Goal: Navigation & Orientation: Find specific page/section

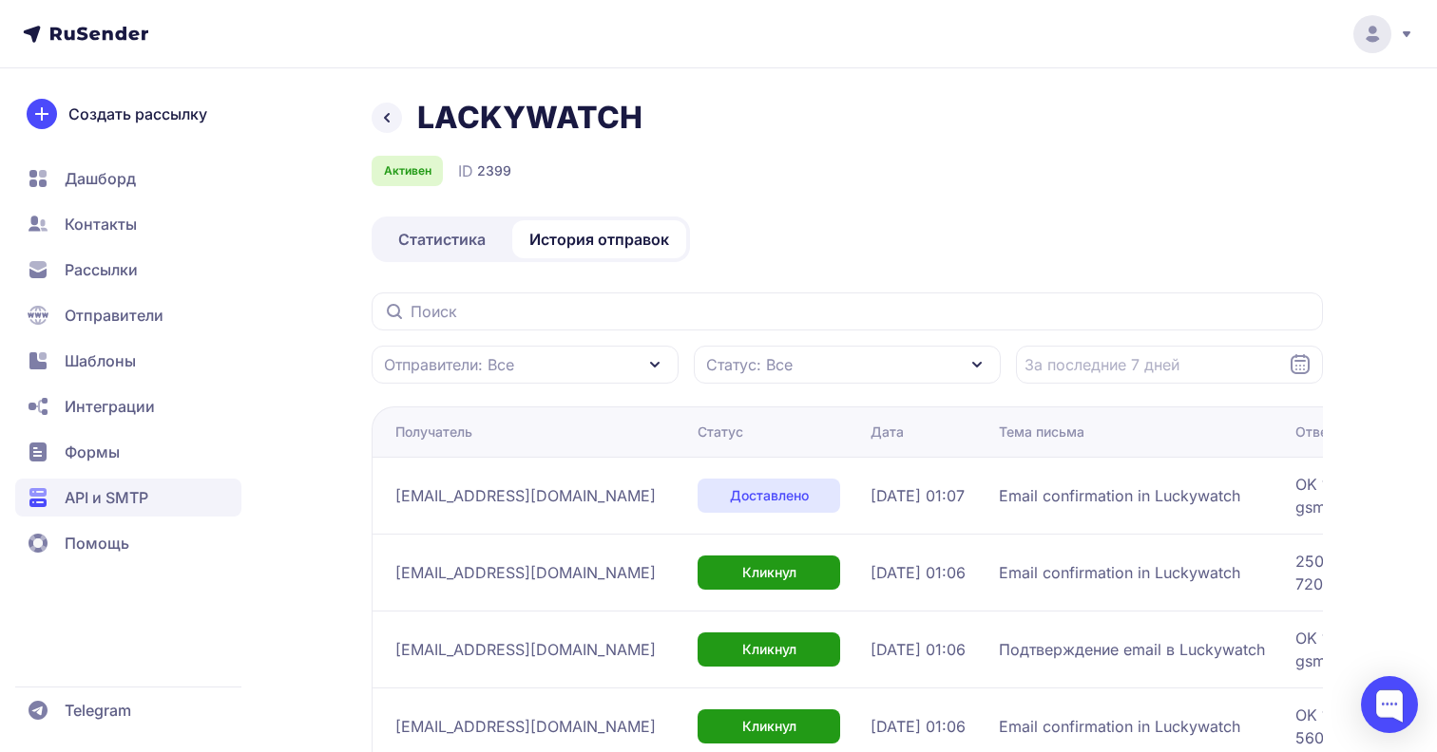
click at [134, 494] on span "API и SMTP" at bounding box center [107, 497] width 84 height 23
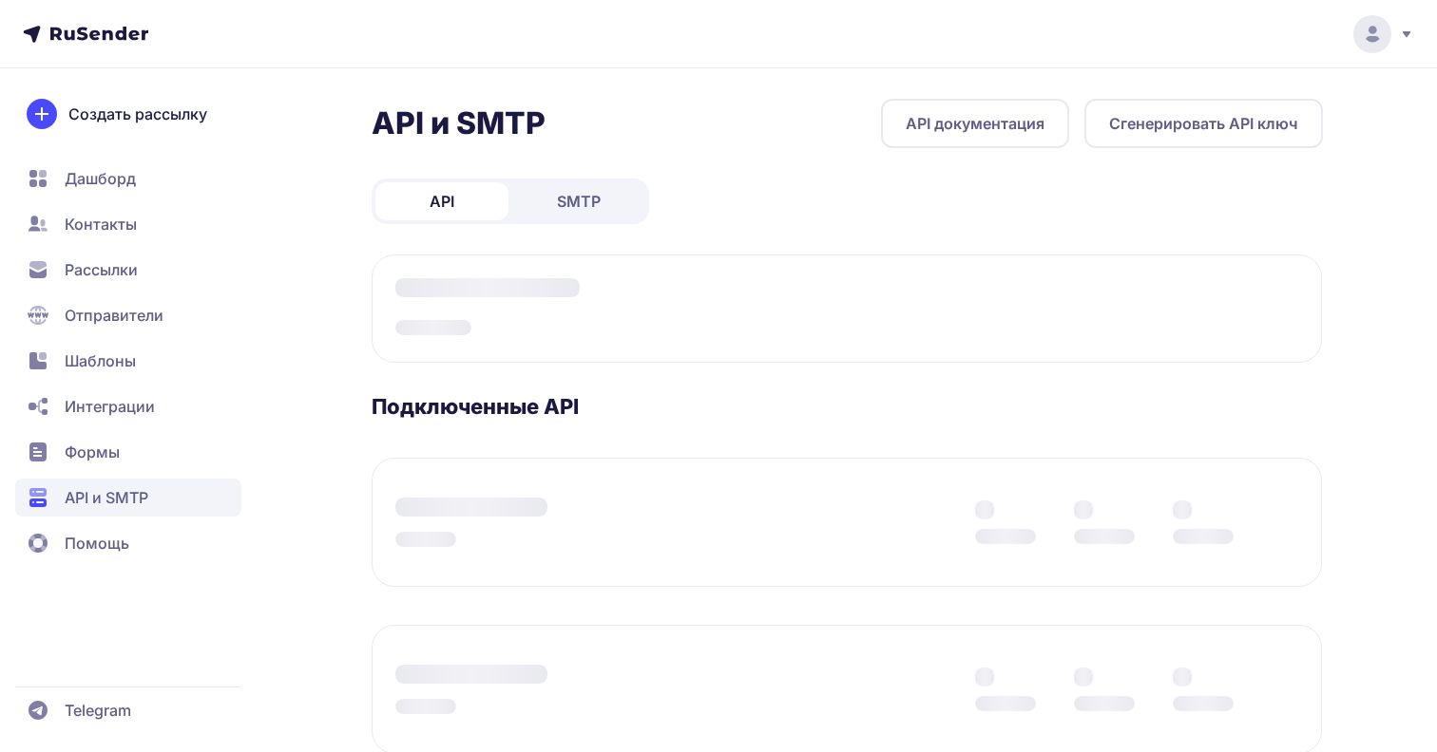
click at [489, 122] on h2 "API и SMTP" at bounding box center [458, 124] width 174 height 38
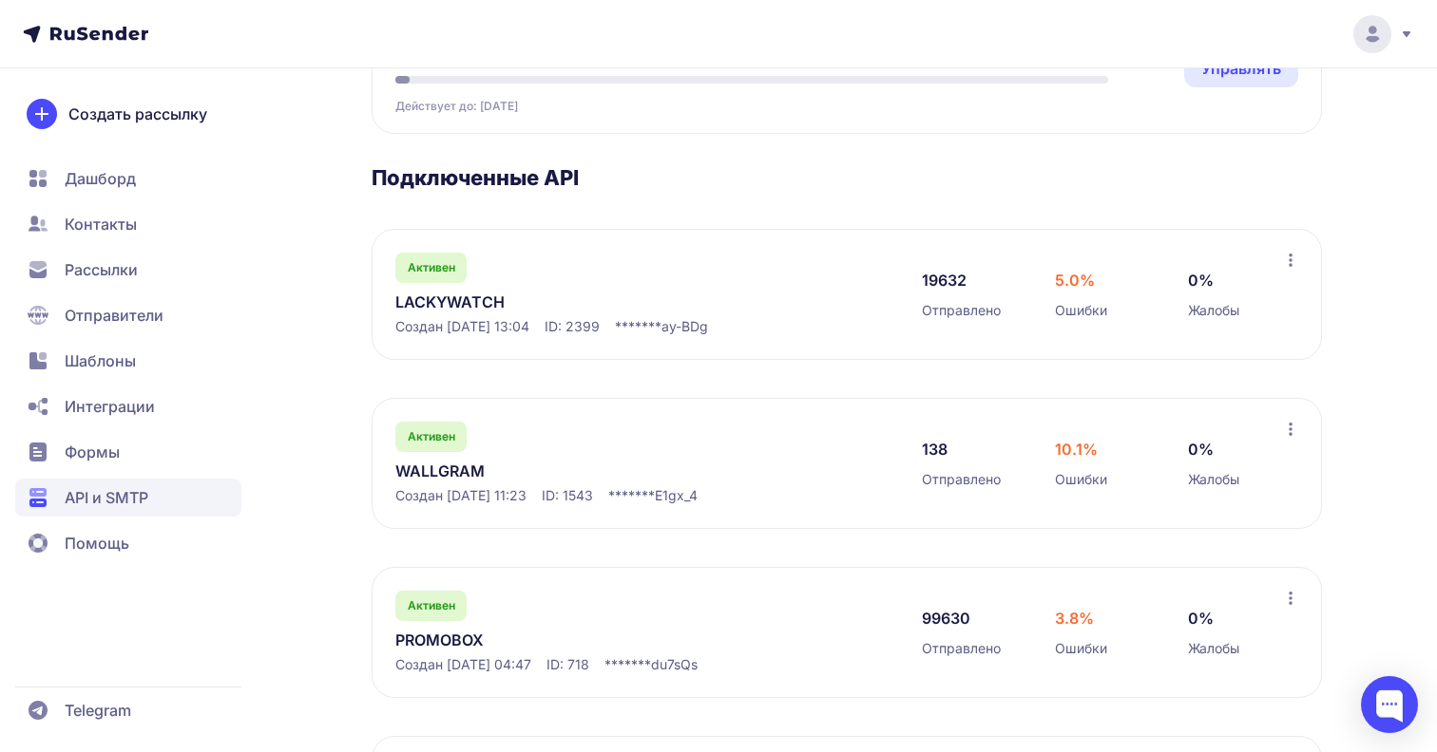
scroll to position [246, 0]
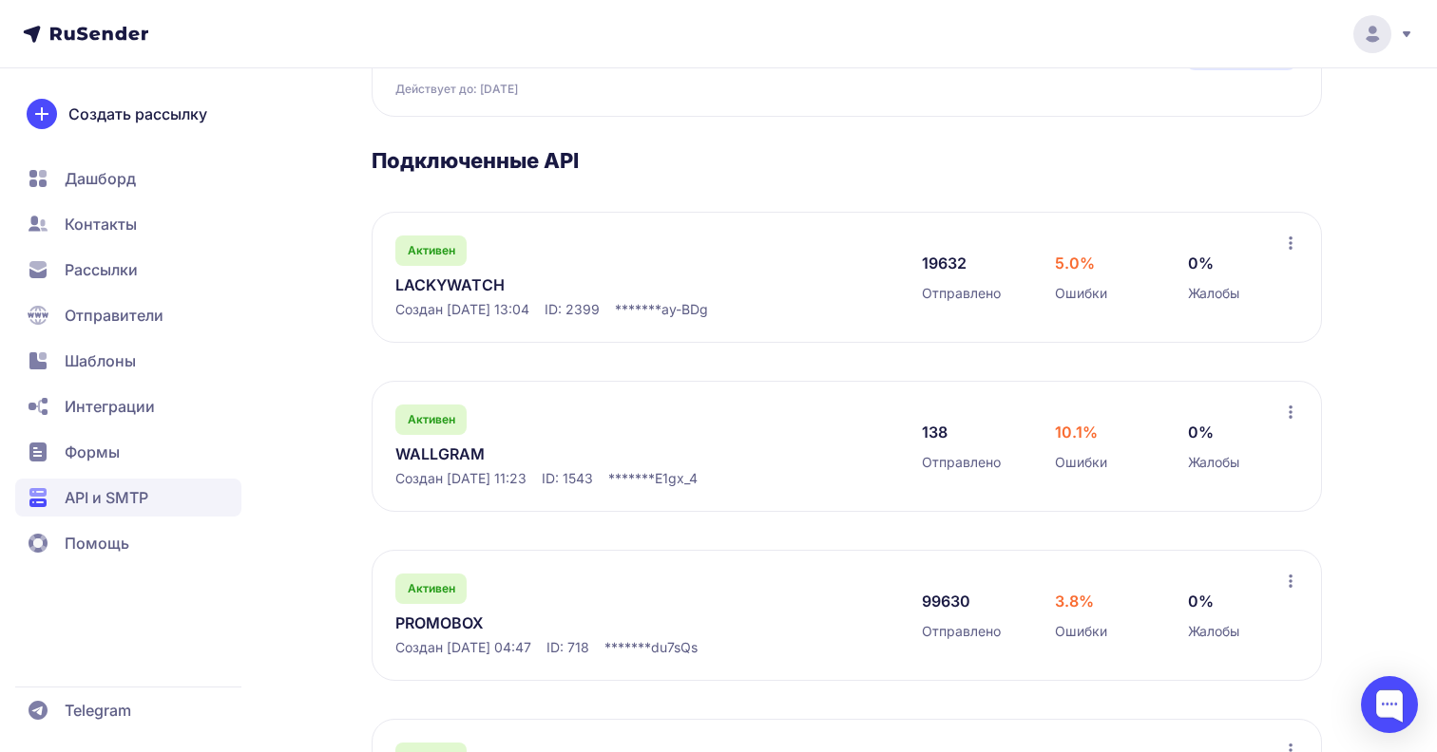
click at [477, 279] on link "LACKYWATCH" at bounding box center [590, 285] width 390 height 23
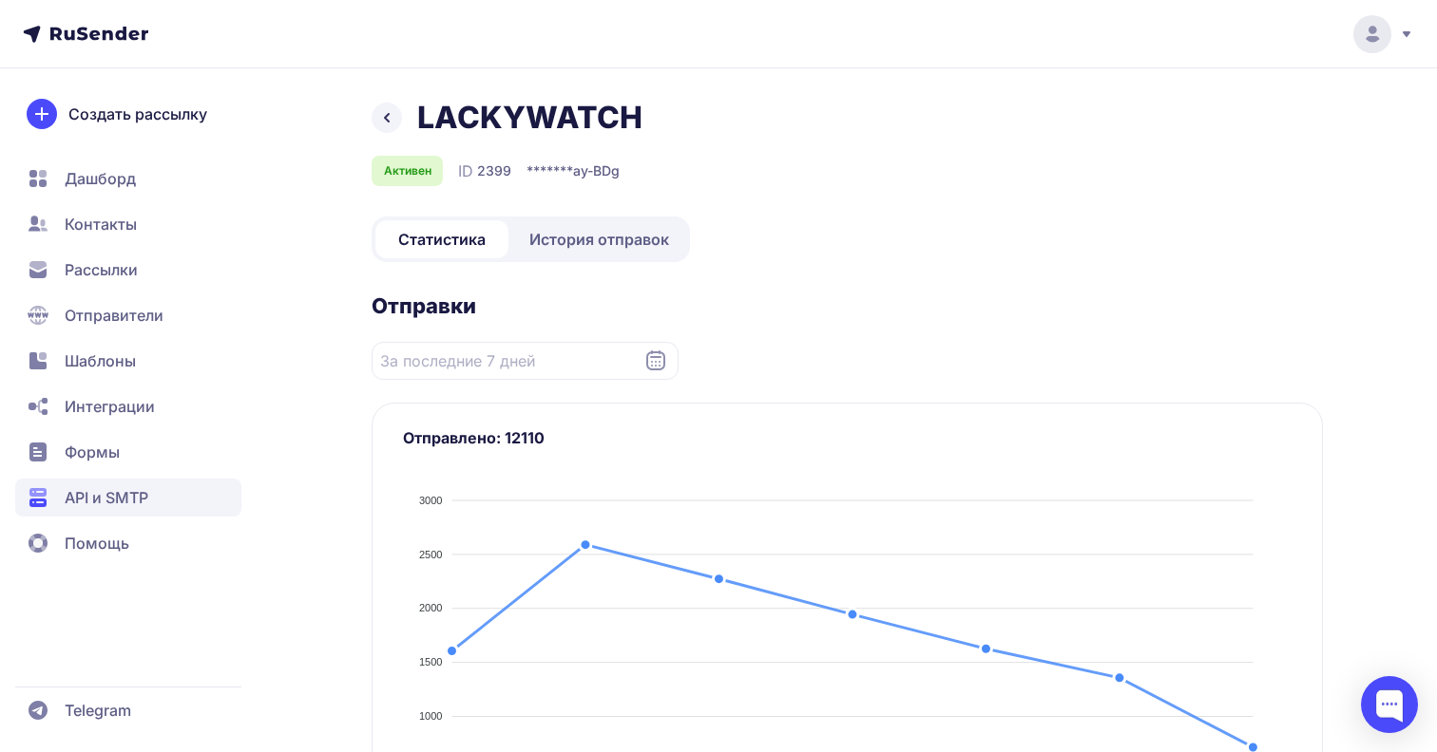
click at [600, 253] on link "История отправок" at bounding box center [599, 239] width 174 height 38
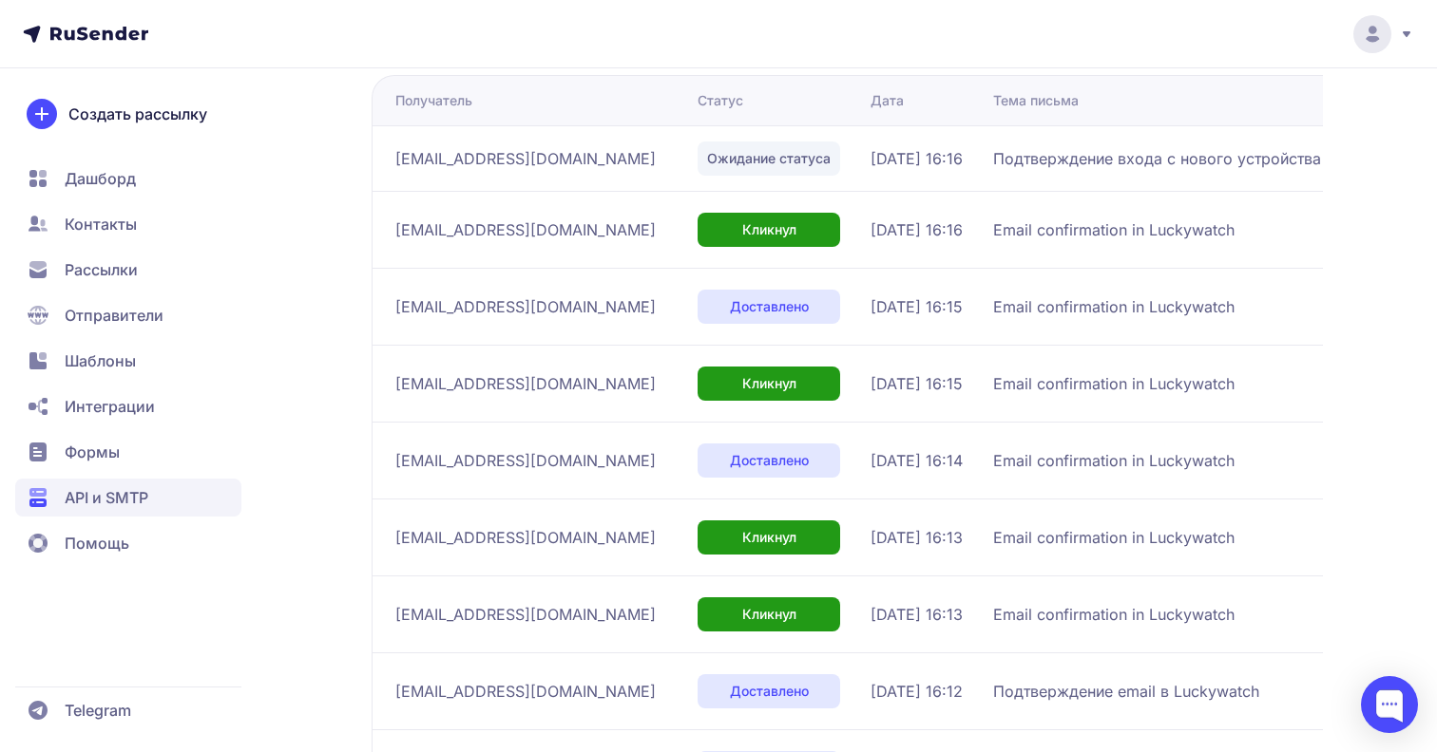
scroll to position [581, 0]
